Goal: Find specific page/section: Find specific page/section

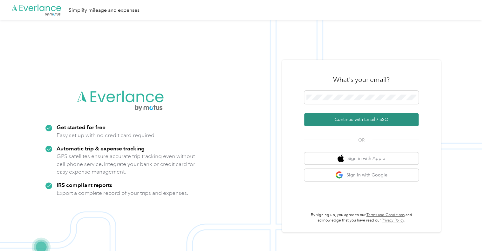
click at [343, 115] on button "Continue with Email / SSO" at bounding box center [361, 119] width 114 height 13
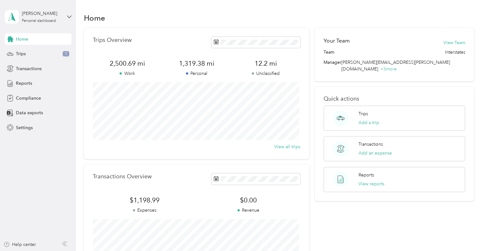
click at [171, 79] on div "Trips Overview 2,500.69 mi Work 1,319.38 mi Personal 12.2 mi Unclassified View …" at bounding box center [196, 93] width 225 height 131
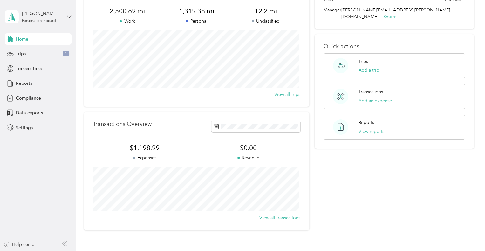
scroll to position [64, 0]
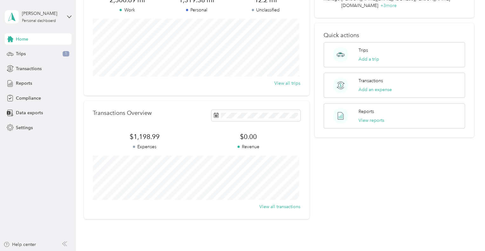
click at [92, 159] on div "Transactions Overview $1,198.99 Expenses $0.00 Revenue View all transactions" at bounding box center [196, 160] width 225 height 118
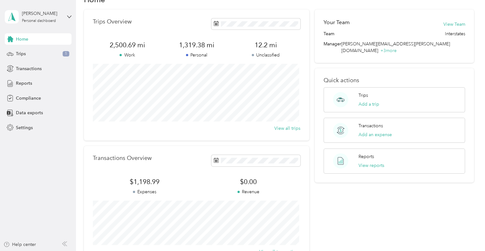
scroll to position [0, 0]
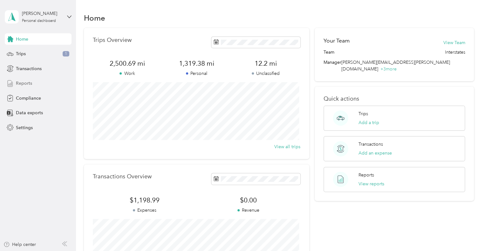
click at [37, 82] on div "Reports" at bounding box center [38, 83] width 67 height 11
